Goal: Information Seeking & Learning: Learn about a topic

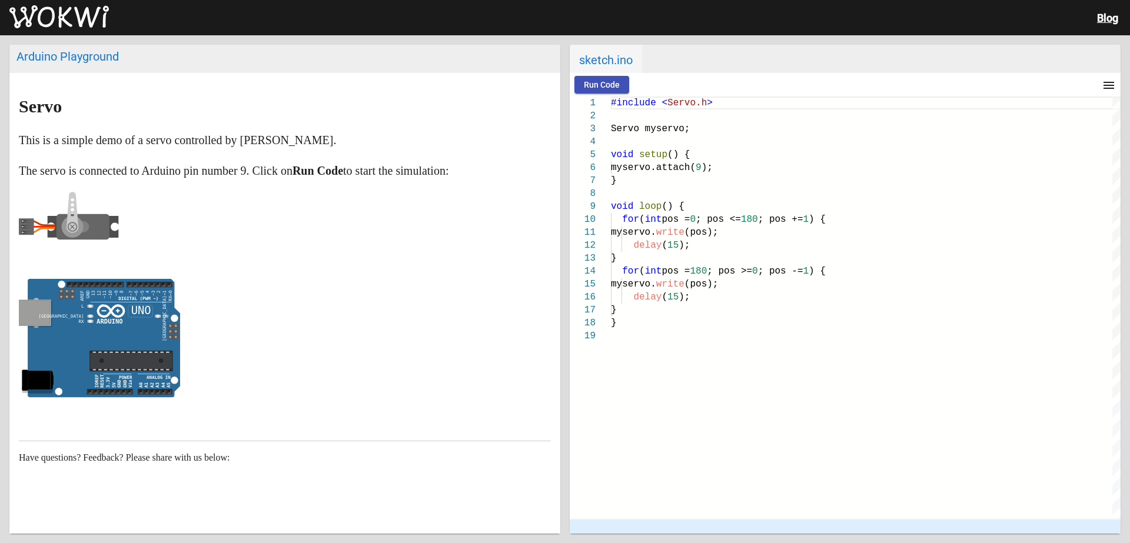
drag, startPoint x: 69, startPoint y: 367, endPoint x: 192, endPoint y: 384, distance: 123.5
click at [176, 384] on icon "false ON false false" at bounding box center [99, 338] width 161 height 119
click at [270, 364] on p at bounding box center [285, 341] width 532 height 124
click at [973, 230] on div "myservo. write (pos);" at bounding box center [866, 232] width 510 height 13
click at [154, 312] on icon at bounding box center [104, 338] width 152 height 119
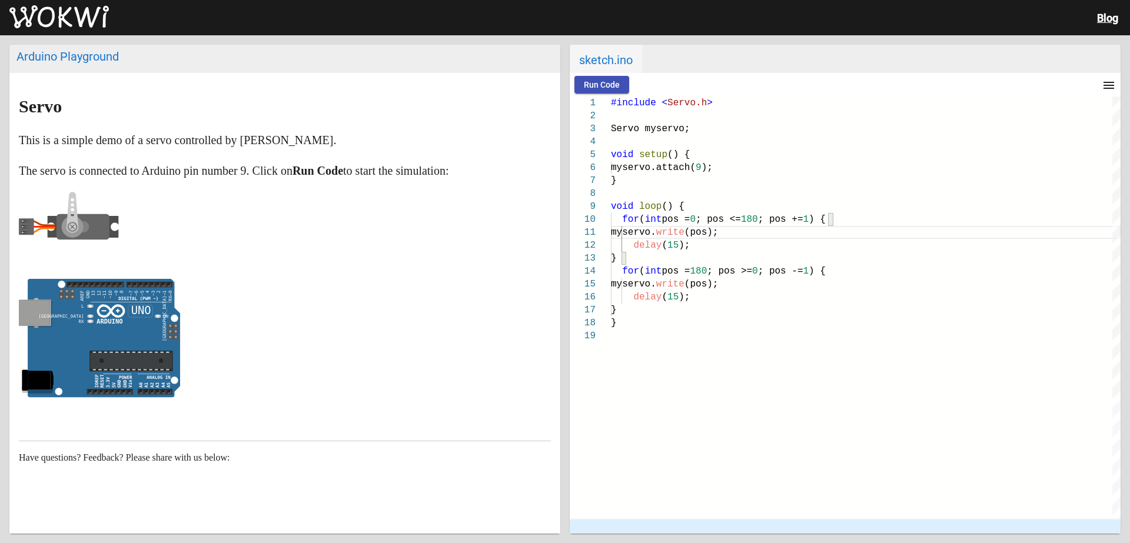
click at [188, 354] on p at bounding box center [285, 341] width 532 height 124
click at [121, 350] on icon at bounding box center [104, 338] width 152 height 119
drag, startPoint x: 29, startPoint y: 380, endPoint x: 42, endPoint y: 371, distance: 15.7
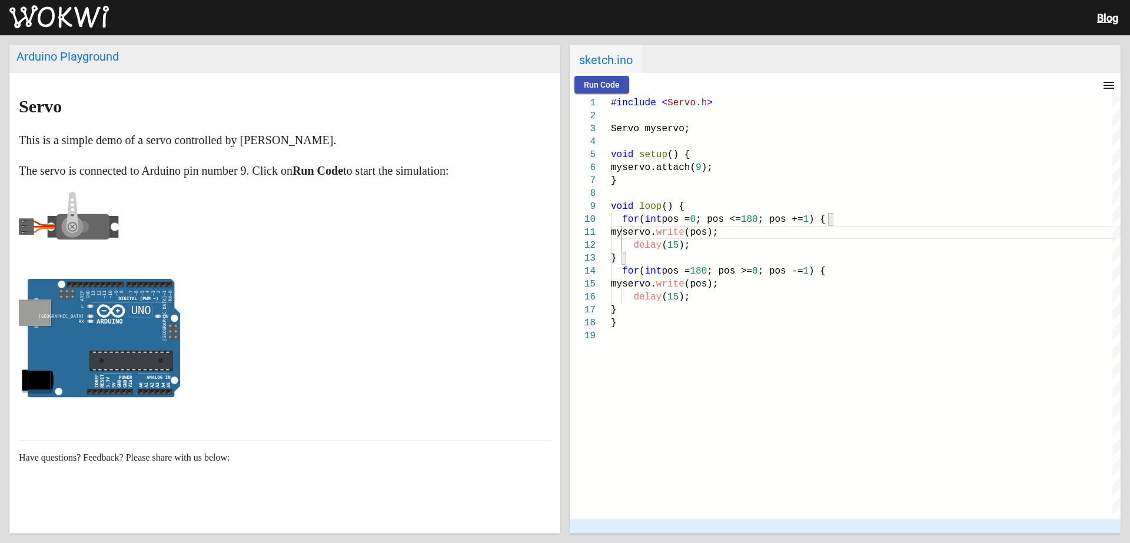
click at [30, 380] on icon at bounding box center [40, 380] width 25 height 19
click at [35, 305] on rect at bounding box center [34, 313] width 31 height 25
drag, startPoint x: 74, startPoint y: 293, endPoint x: 95, endPoint y: 291, distance: 21.3
click at [95, 291] on icon "false ON false false" at bounding box center [99, 338] width 161 height 119
click at [96, 291] on text "AREF GND 13 12 ~11 ~10 ~9 8 ~7 ~6 ~5 4 ~3 2 TX→1 RX←0" at bounding box center [128, 315] width 99 height 54
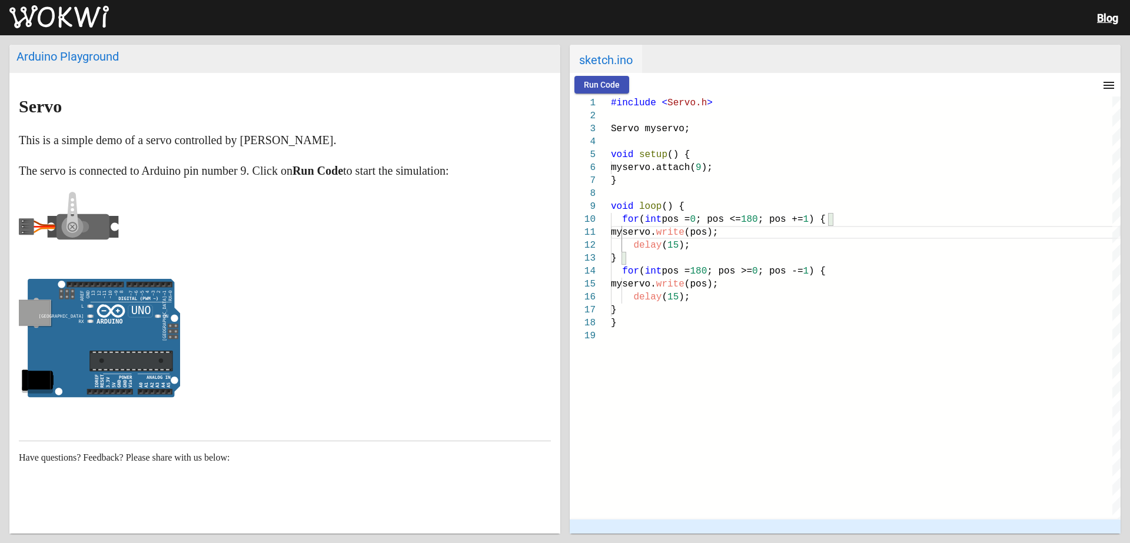
click at [115, 61] on div "Arduino Playground" at bounding box center [284, 56] width 537 height 14
click at [1108, 82] on mat-icon "menu" at bounding box center [1109, 85] width 14 height 14
drag, startPoint x: 1072, startPoint y: 176, endPoint x: 874, endPoint y: 218, distance: 202.3
click at [874, 218] on div at bounding box center [565, 271] width 1130 height 543
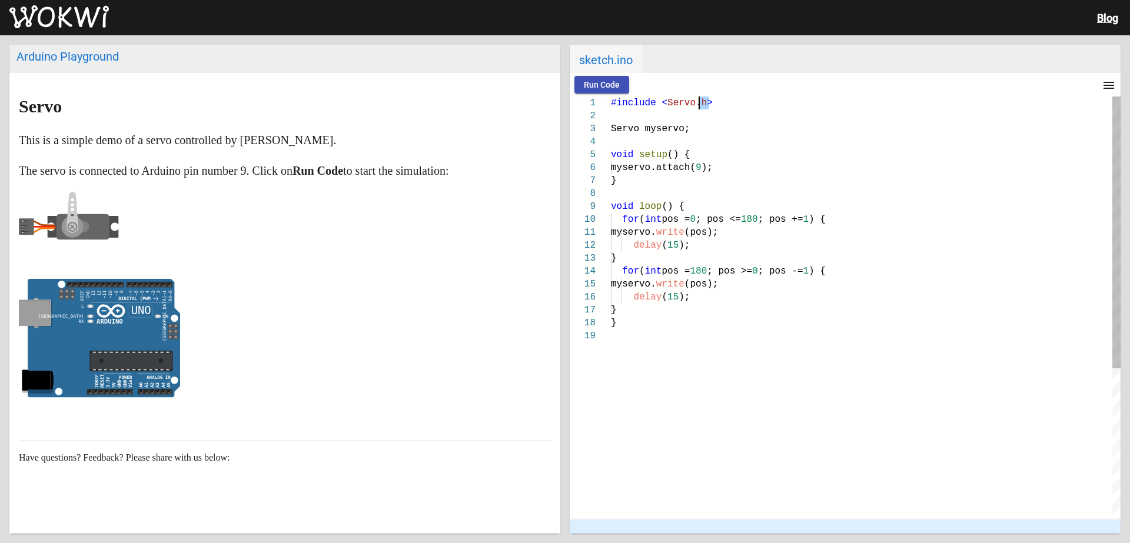
click at [698, 105] on div "#include < Servo.h > Servo myservo; void setup () { myservo.attach( 9 ); } void…" at bounding box center [866, 425] width 510 height 656
click at [301, 108] on h1 "Servo" at bounding box center [285, 106] width 532 height 19
drag, startPoint x: 121, startPoint y: 347, endPoint x: 63, endPoint y: 360, distance: 59.6
click at [63, 360] on icon at bounding box center [104, 338] width 152 height 119
click at [64, 358] on icon at bounding box center [104, 338] width 152 height 119
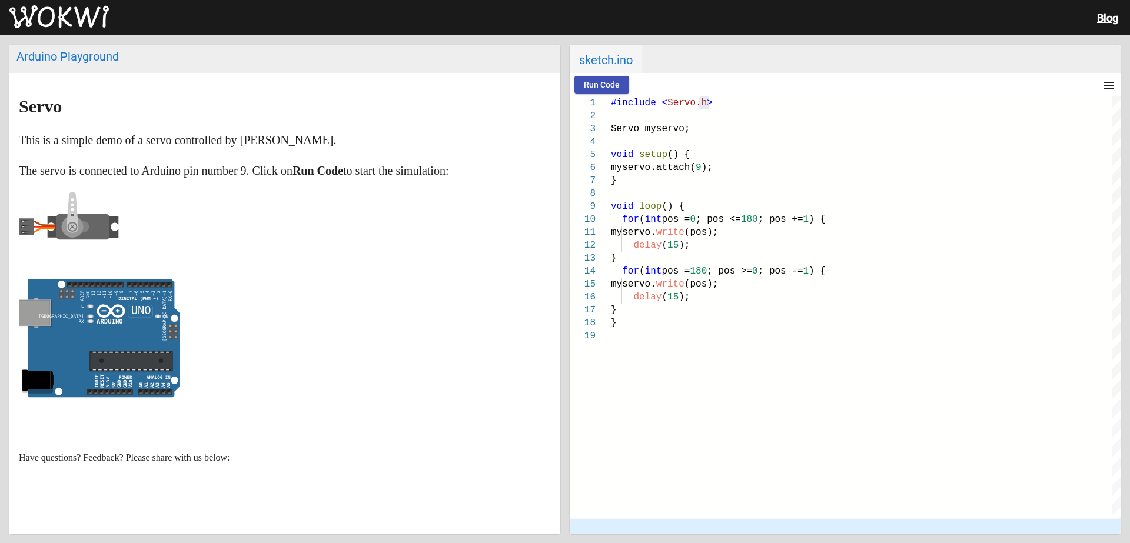
click at [57, 359] on icon at bounding box center [104, 338] width 152 height 119
click at [55, 360] on icon at bounding box center [104, 338] width 152 height 119
click at [50, 363] on icon at bounding box center [104, 338] width 152 height 119
drag, startPoint x: 50, startPoint y: 363, endPoint x: 722, endPoint y: 347, distance: 671.8
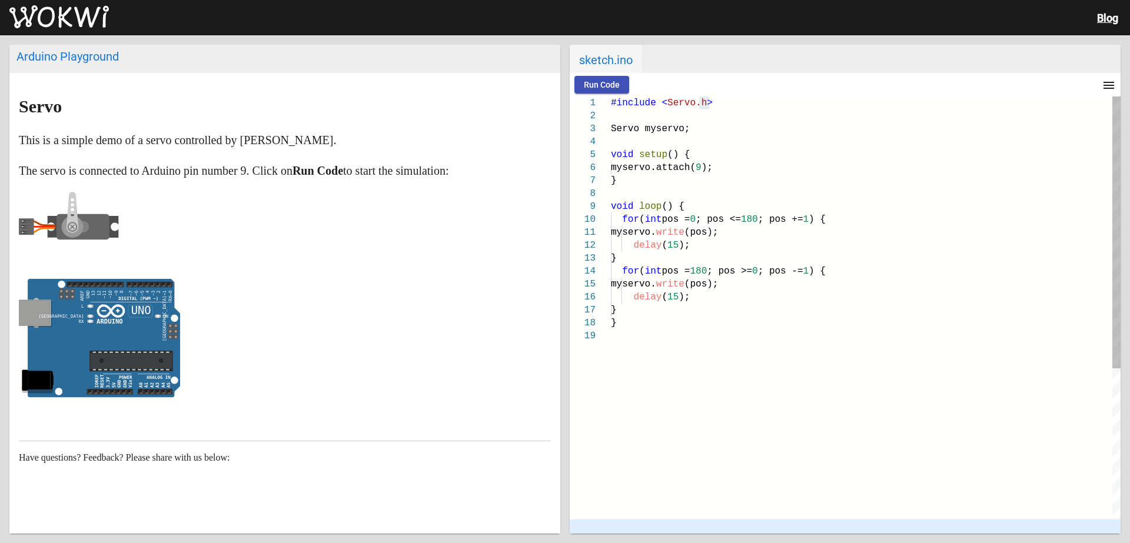
click at [722, 347] on div "Arduino Playground Servo This is a simple demo of a servo controlled by [PERSON…" at bounding box center [565, 289] width 1130 height 508
click at [735, 363] on div "#include < Servo.h > Servo myservo; void setup () { myservo.attach( 9 ); } void…" at bounding box center [866, 425] width 510 height 656
click at [64, 217] on rect at bounding box center [83, 227] width 53 height 26
drag, startPoint x: 74, startPoint y: 195, endPoint x: 72, endPoint y: 238, distance: 43.0
click at [72, 238] on icon at bounding box center [69, 227] width 100 height 71
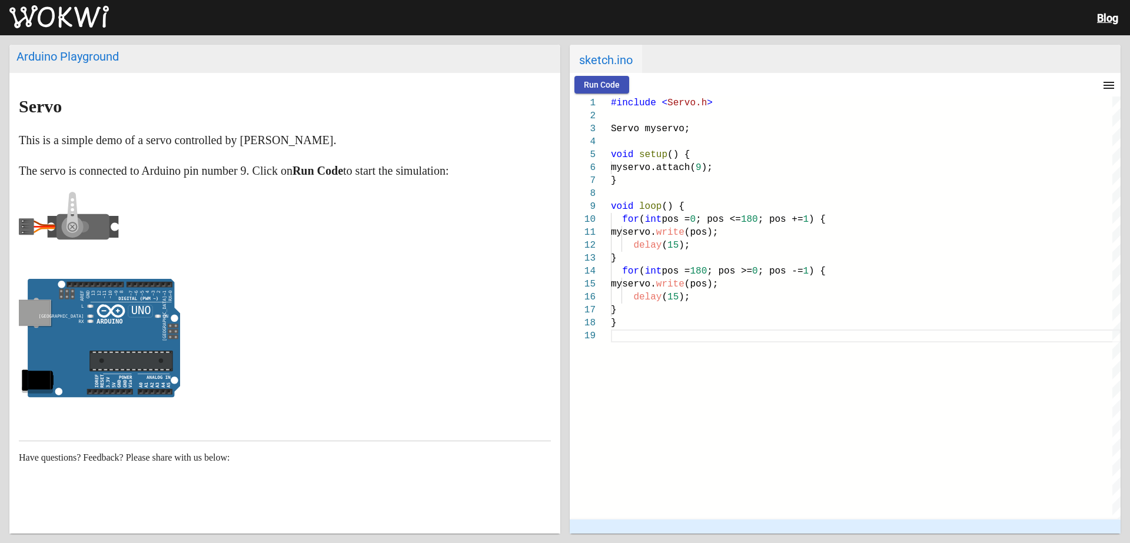
drag, startPoint x: 73, startPoint y: 230, endPoint x: 64, endPoint y: 214, distance: 18.2
click at [64, 214] on icon at bounding box center [69, 227] width 100 height 71
click at [59, 174] on p "The servo is connected to Arduino pin number 9. Click on Run Code to start the …" at bounding box center [285, 170] width 532 height 19
drag, startPoint x: 59, startPoint y: 174, endPoint x: 71, endPoint y: 167, distance: 13.4
click at [71, 167] on p "The servo is connected to Arduino pin number 9. Click on Run Code to start the …" at bounding box center [285, 170] width 532 height 19
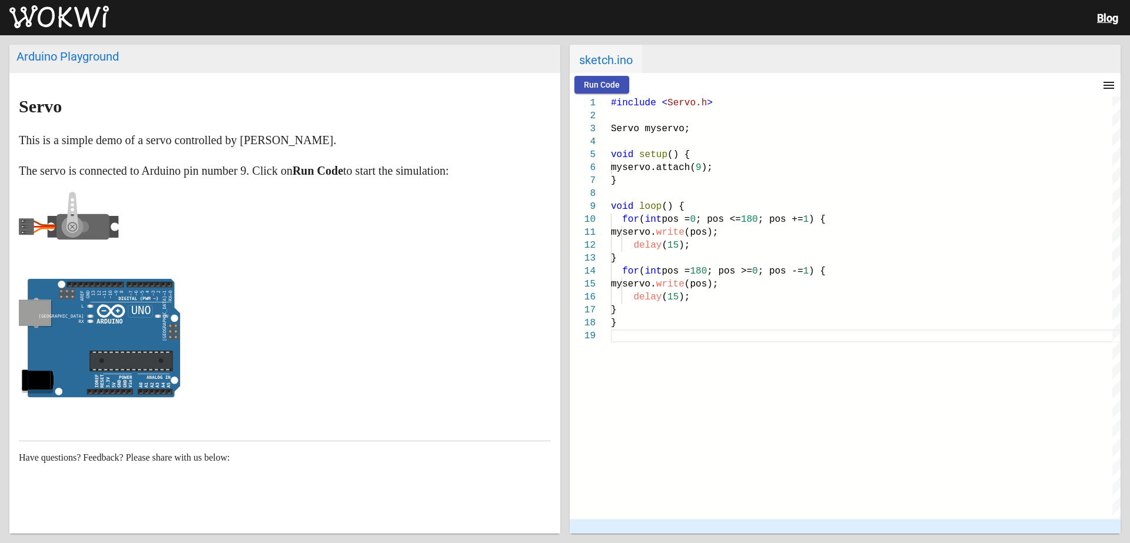
click at [419, 237] on p at bounding box center [285, 230] width 532 height 76
type textarea "void setup Servo myservo; void setup() { myservo.attach(9); } void loop() { for…"
